Goal: Transaction & Acquisition: Purchase product/service

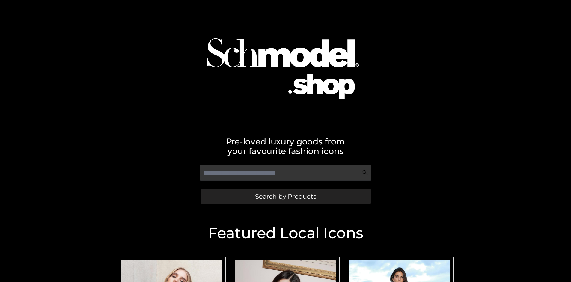
click at [285, 196] on span "Search by Products" at bounding box center [285, 196] width 61 height 6
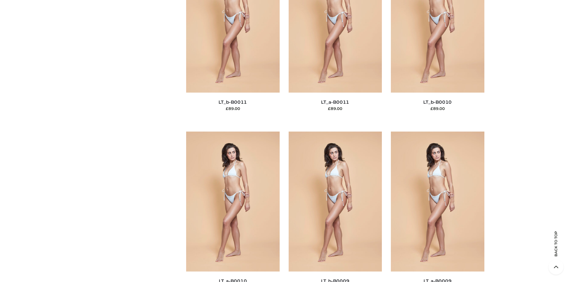
scroll to position [78, 0]
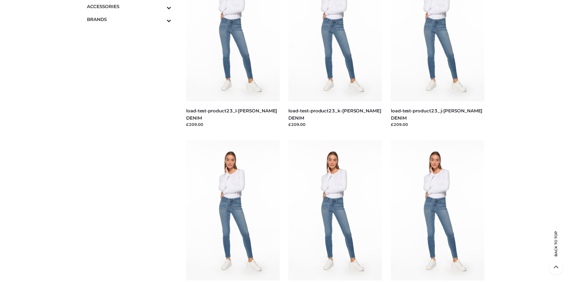
click at [161, 6] on icon "Toggle Submenu" at bounding box center [137, 7] width 67 height 7
click at [132, 32] on span "JEWELRY" at bounding box center [132, 32] width 79 height 7
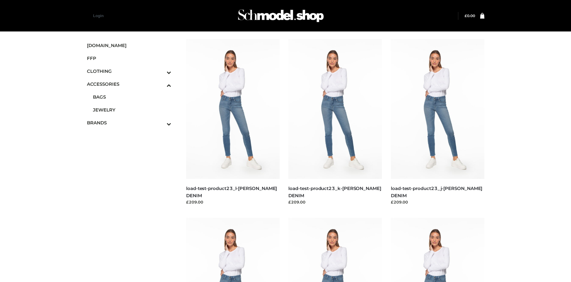
scroll to position [1004, 0]
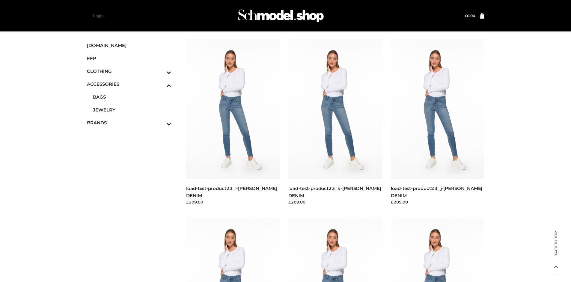
scroll to position [1905, 0]
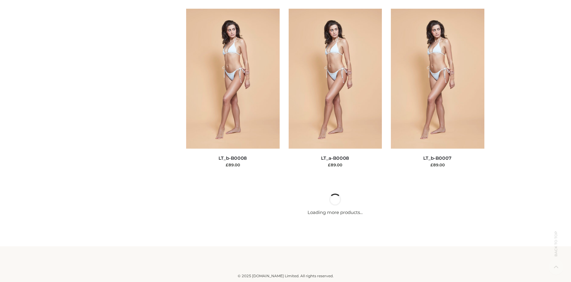
click at [335, 149] on img at bounding box center [335, 79] width 93 height 140
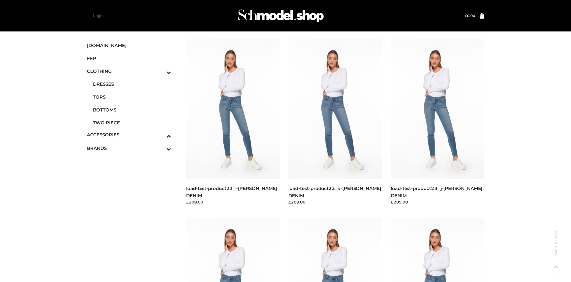
click at [132, 123] on span "TWO PIECE" at bounding box center [132, 122] width 79 height 7
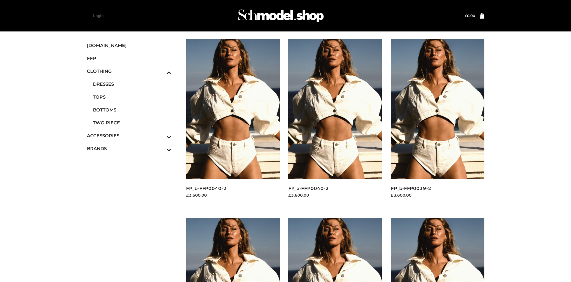
click at [437, 122] on img at bounding box center [437, 109] width 93 height 140
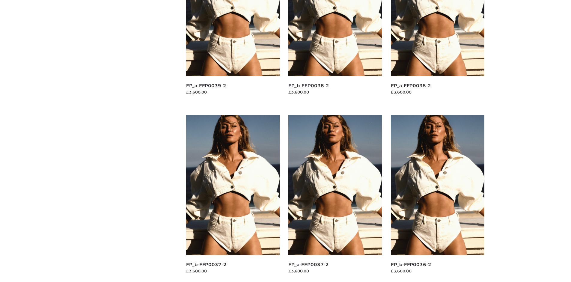
click at [233, 198] on img at bounding box center [232, 185] width 93 height 140
click at [437, 198] on img at bounding box center [437, 185] width 93 height 140
click at [335, 198] on img at bounding box center [334, 185] width 93 height 140
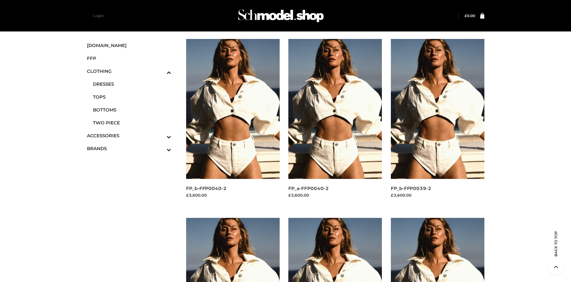
click at [161, 148] on icon "Toggle Submenu" at bounding box center [137, 149] width 67 height 7
click at [132, 123] on span "PARKERSMITH" at bounding box center [132, 122] width 79 height 7
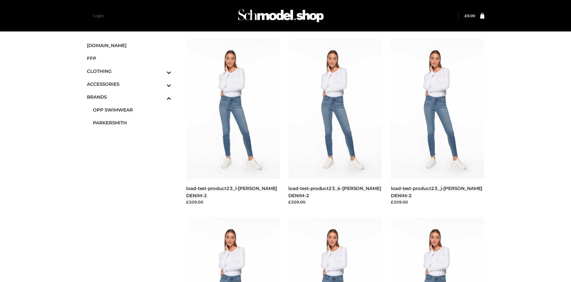
click at [233, 122] on img at bounding box center [232, 109] width 93 height 140
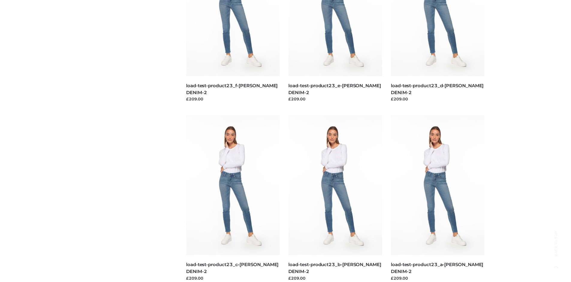
click at [437, 198] on img at bounding box center [437, 185] width 93 height 140
click at [233, 198] on img at bounding box center [232, 185] width 93 height 140
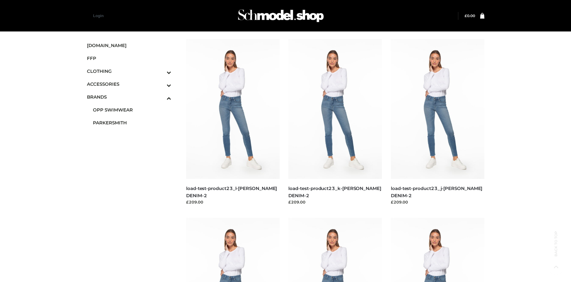
click at [129, 58] on span "FFP" at bounding box center [129, 58] width 85 height 7
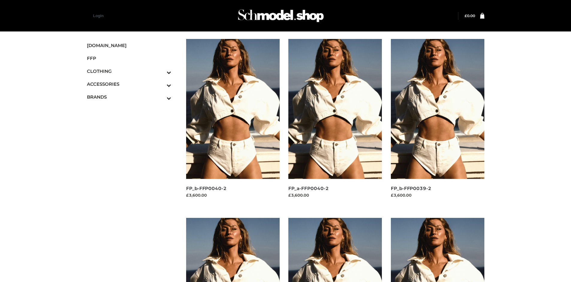
click at [233, 122] on img at bounding box center [232, 109] width 93 height 140
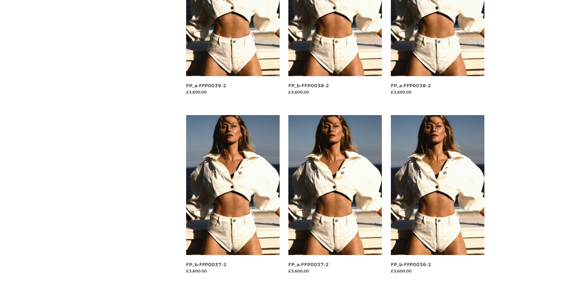
click at [233, 198] on img at bounding box center [232, 185] width 93 height 140
click at [437, 198] on img at bounding box center [437, 185] width 93 height 140
